Goal: Navigation & Orientation: Find specific page/section

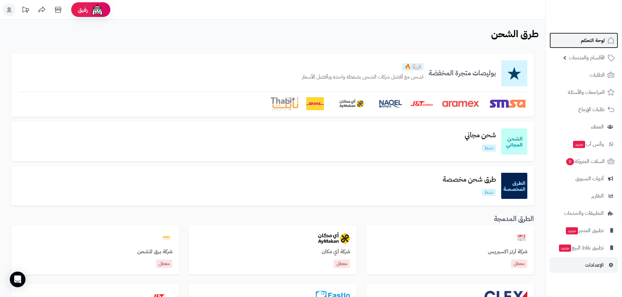
click at [598, 43] on span "لوحة التحكم" at bounding box center [592, 40] width 24 height 9
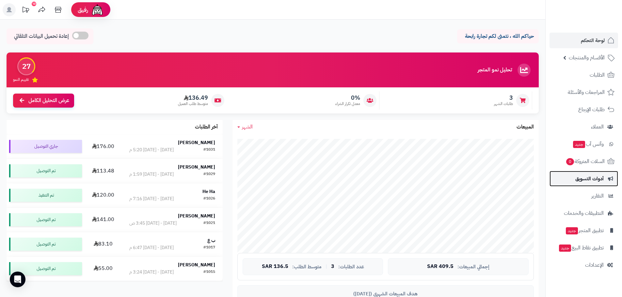
click at [589, 180] on span "أدوات التسويق" at bounding box center [589, 178] width 28 height 9
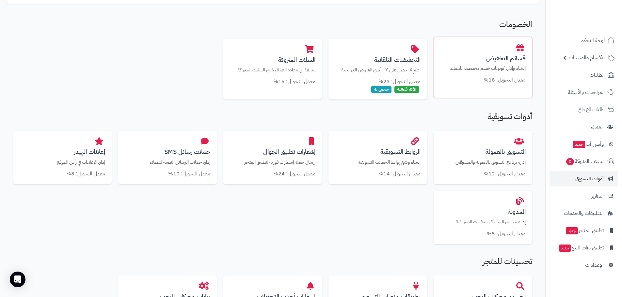
scroll to position [131, 0]
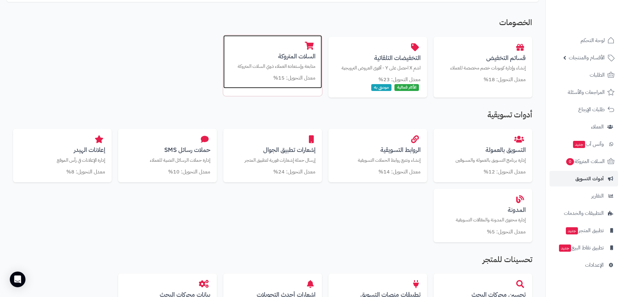
click at [300, 64] on p "متابعة وإستعادة العملاء ذوي السلات المتروكة" at bounding box center [272, 66] width 85 height 7
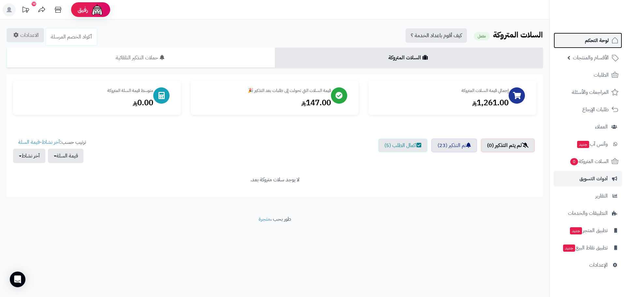
click at [594, 45] on link "لوحة التحكم" at bounding box center [588, 41] width 69 height 16
